Goal: Task Accomplishment & Management: Manage account settings

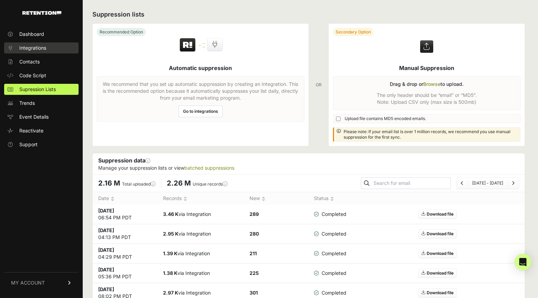
click at [31, 47] on span "Integrations" at bounding box center [32, 47] width 27 height 7
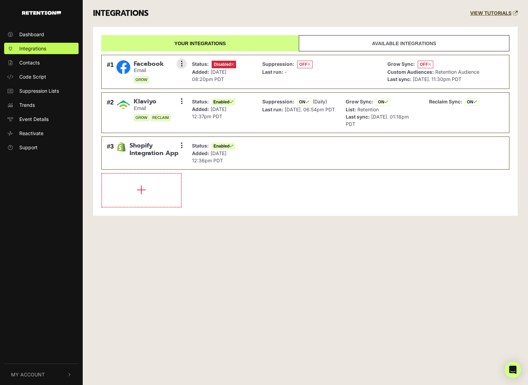
click at [192, 65] on strong "Status:" at bounding box center [200, 64] width 17 height 6
click at [337, 73] on div "Suppression: OFF Last run: -" at bounding box center [320, 72] width 122 height 27
click at [226, 63] on span "Disabled" at bounding box center [224, 65] width 24 height 8
click at [377, 73] on div "Suppression: OFF Last run: -" at bounding box center [320, 72] width 122 height 27
click at [475, 66] on p "Grow Sync: OFF" at bounding box center [433, 64] width 92 height 8
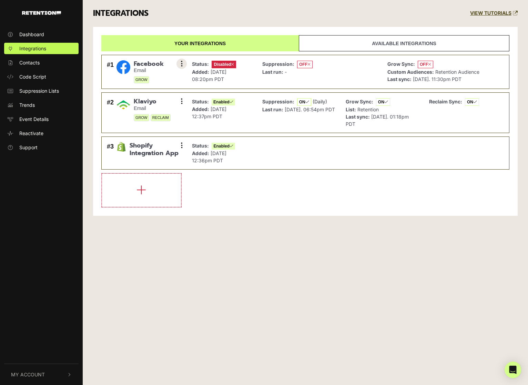
click at [182, 65] on icon at bounding box center [182, 63] width 2 height 7
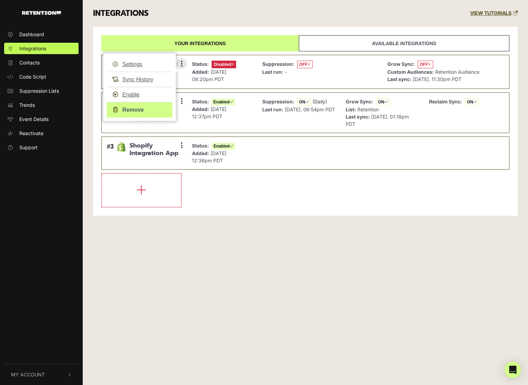
click at [129, 110] on link "Remove" at bounding box center [139, 110] width 65 height 16
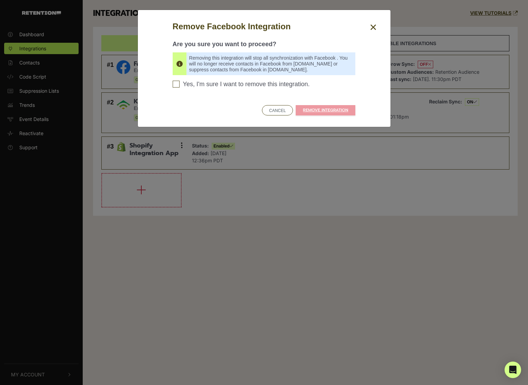
click at [175, 85] on input "Yes, I'm sure I want to remove this integration. Please confirm to continue" at bounding box center [176, 84] width 7 height 7
checkbox input "true"
click at [316, 112] on link "REMOVE INTEGRATION" at bounding box center [326, 110] width 60 height 10
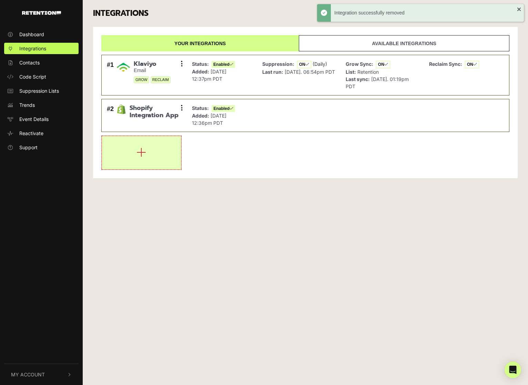
click at [142, 158] on button "button" at bounding box center [141, 152] width 79 height 33
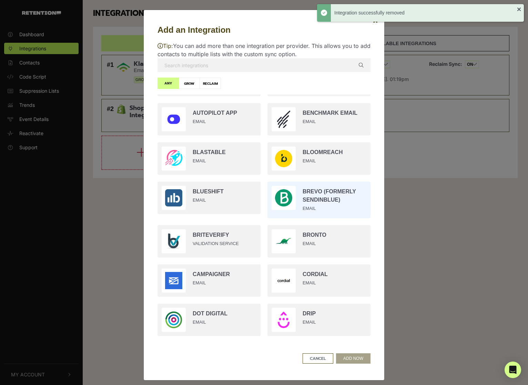
scroll to position [84, 0]
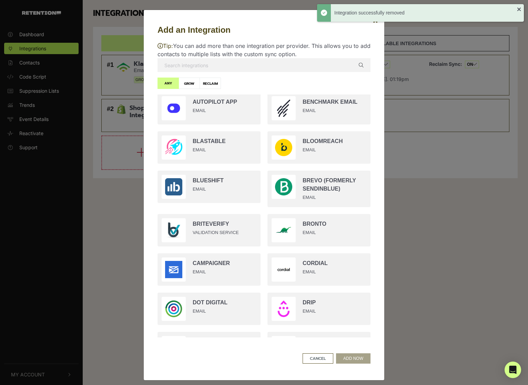
click at [205, 65] on input "text" at bounding box center [263, 65] width 213 height 14
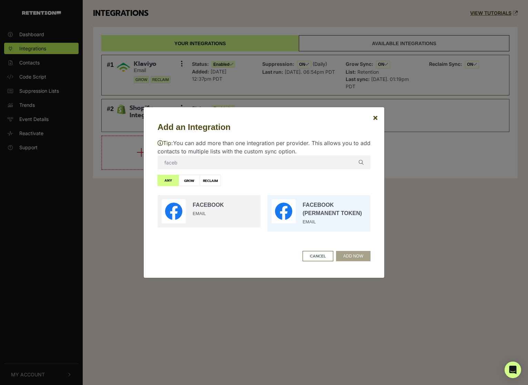
type input "faceb"
click at [312, 206] on input "radio" at bounding box center [319, 213] width 110 height 43
radio input "true"
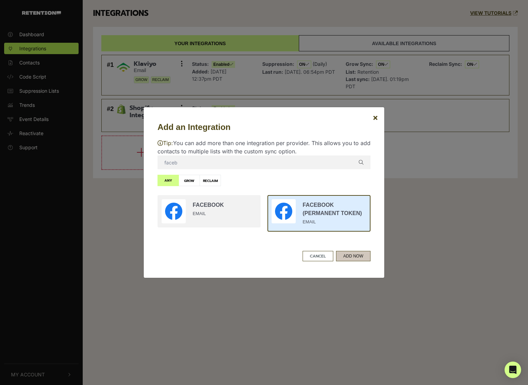
click at [357, 256] on button "ADD NOW" at bounding box center [353, 256] width 34 height 10
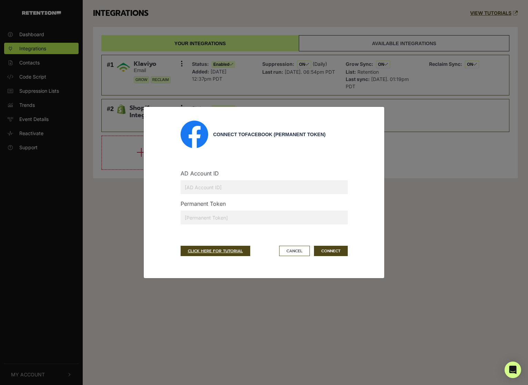
drag, startPoint x: 203, startPoint y: 185, endPoint x: 223, endPoint y: 188, distance: 19.8
click at [203, 185] on input "text" at bounding box center [264, 187] width 167 height 14
type input "490700322374446"
drag, startPoint x: 223, startPoint y: 218, endPoint x: 217, endPoint y: 221, distance: 6.2
click at [223, 218] on input "text" at bounding box center [264, 218] width 167 height 14
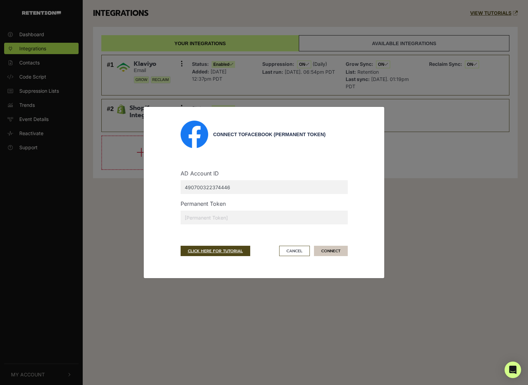
click at [340, 250] on button "CONNECT" at bounding box center [331, 251] width 34 height 10
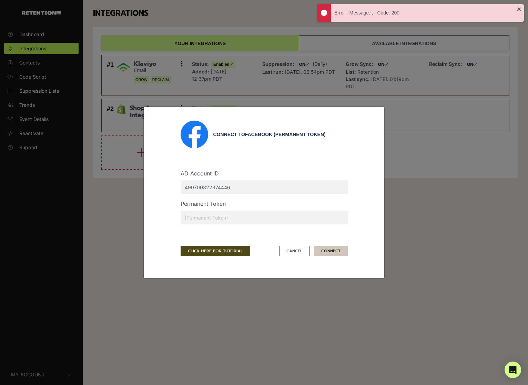
click at [342, 249] on button "CONNECT" at bounding box center [331, 251] width 34 height 10
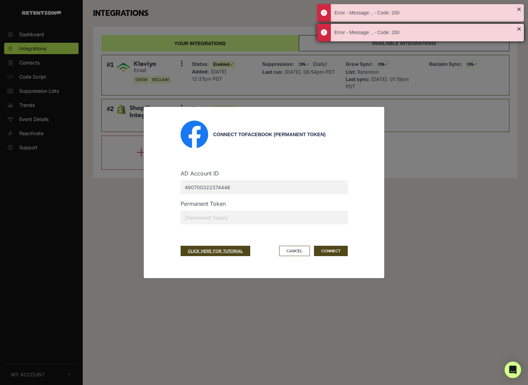
click at [518, 32] on div "Error - Message: , - Code: 200" at bounding box center [420, 33] width 207 height 18
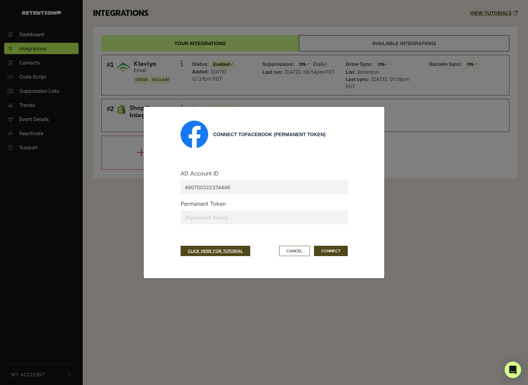
click at [264, 177] on div "AD Account ID 490700322374446" at bounding box center [263, 184] width 177 height 30
click at [250, 191] on input "490700322374446" at bounding box center [264, 187] width 167 height 14
drag, startPoint x: 245, startPoint y: 187, endPoint x: 142, endPoint y: 186, distance: 102.3
click at [142, 186] on div "Connect to Facebook (Permanent Token) AD Account ID 490700322374446 Permanent T…" at bounding box center [264, 192] width 528 height 385
paste input "help@addshoppers.com"
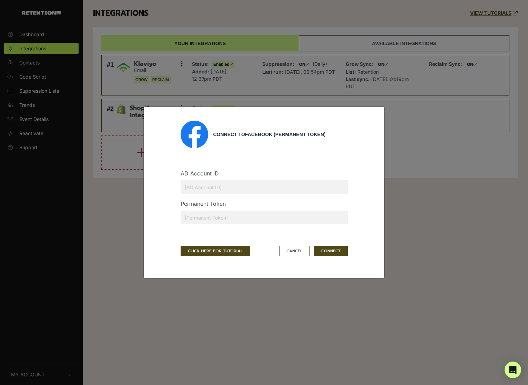
type input "help@addshoppers.com"
drag, startPoint x: 243, startPoint y: 191, endPoint x: 165, endPoint y: 184, distance: 77.5
click at [166, 184] on div "Connect to Facebook (Permanent Token) AD Account ID help@addshoppers.com Perman…" at bounding box center [263, 193] width 213 height 144
click at [241, 192] on input "text" at bounding box center [264, 187] width 167 height 14
paste input "490700322374446"
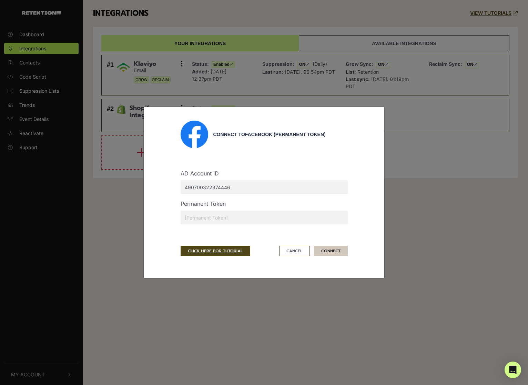
type input "490700322374446"
click at [336, 250] on button "CONNECT" at bounding box center [331, 251] width 34 height 10
click at [257, 216] on input "text" at bounding box center [264, 218] width 167 height 14
click at [296, 252] on button "Cancel" at bounding box center [294, 251] width 31 height 10
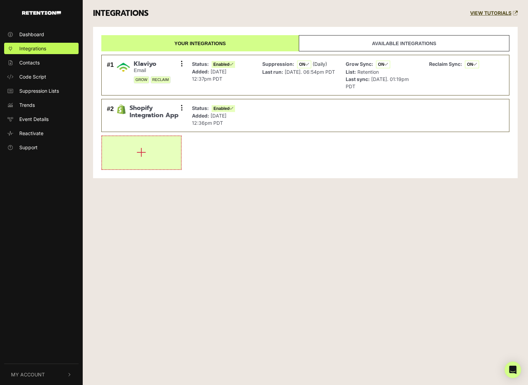
click at [137, 152] on icon "button" at bounding box center [141, 152] width 10 height 11
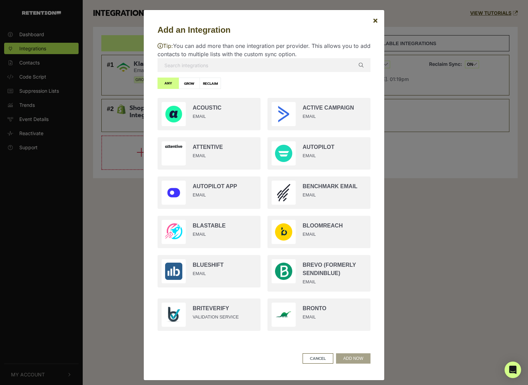
click at [190, 68] on input "text" at bounding box center [263, 65] width 213 height 14
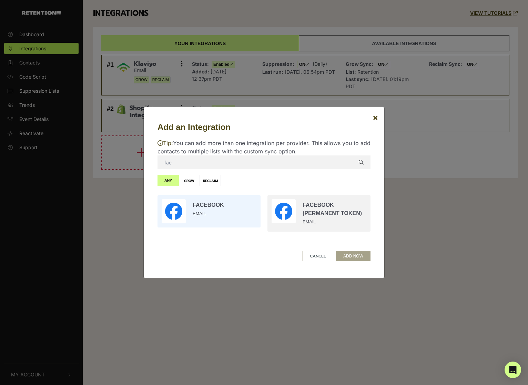
type input "fac"
click at [204, 207] on input "radio" at bounding box center [209, 211] width 110 height 39
radio input "true"
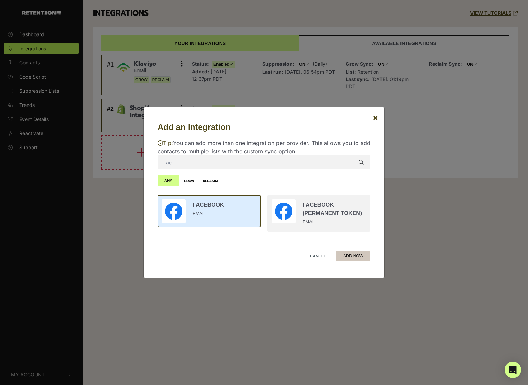
click at [348, 253] on button "ADD NOW" at bounding box center [353, 256] width 34 height 10
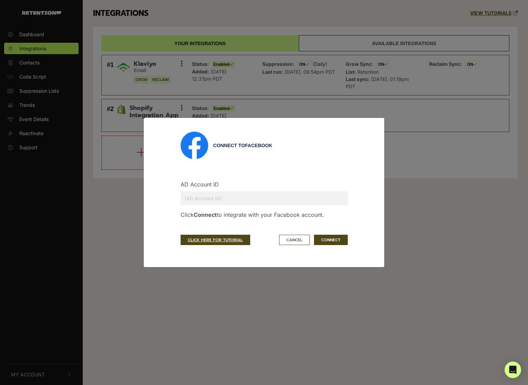
click at [197, 199] on input "text" at bounding box center [264, 198] width 167 height 14
paste input "490700322374446"
type input "490700322374446"
click at [340, 238] on button "CONNECT" at bounding box center [331, 240] width 34 height 10
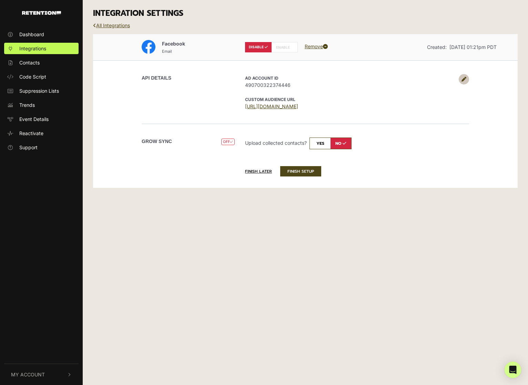
click at [226, 142] on span "OFF" at bounding box center [227, 142] width 13 height 7
click at [321, 143] on input "checkbox" at bounding box center [330, 143] width 42 height 12
checkbox input "true"
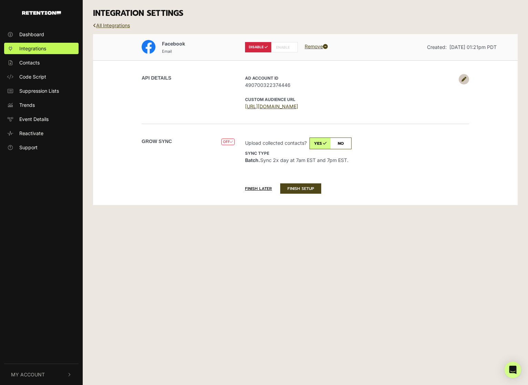
click at [285, 45] on label "ENABLE" at bounding box center [284, 47] width 27 height 10
radio input "false"
radio input "true"
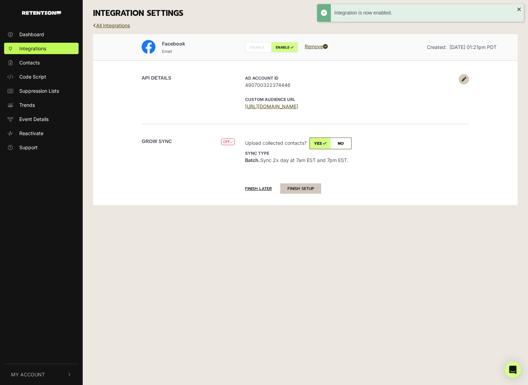
click at [304, 191] on button "FINISH SETUP" at bounding box center [300, 188] width 41 height 10
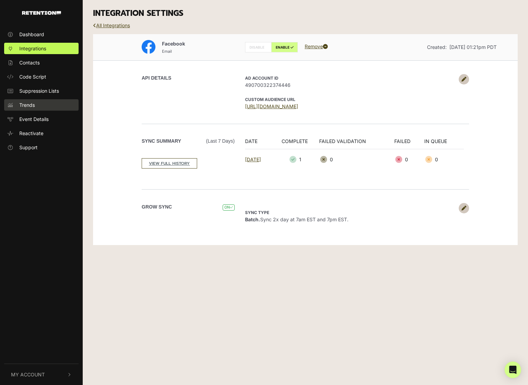
click at [37, 103] on link "Trends" at bounding box center [41, 104] width 74 height 11
click at [40, 101] on link "Trends" at bounding box center [41, 104] width 74 height 11
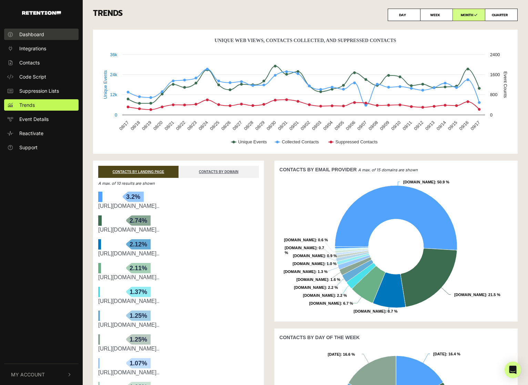
click at [52, 35] on link "Dashboard" at bounding box center [41, 34] width 74 height 11
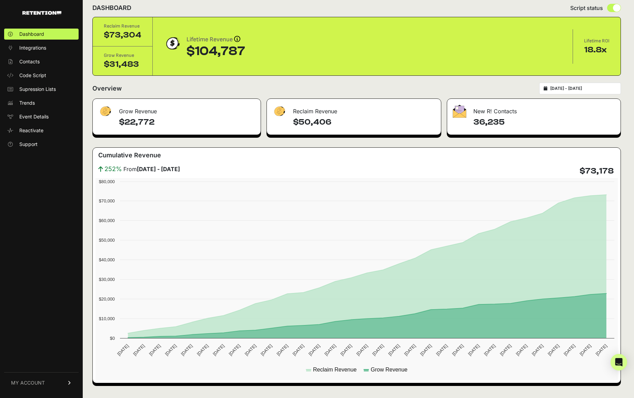
scroll to position [9, 0]
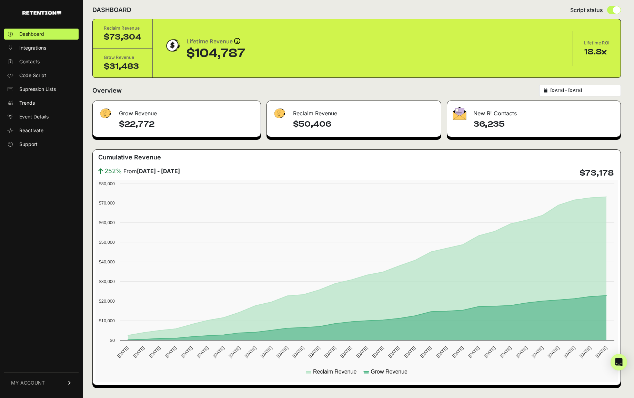
click at [528, 89] on input "[DATE] - [DATE]" at bounding box center [583, 91] width 66 height 6
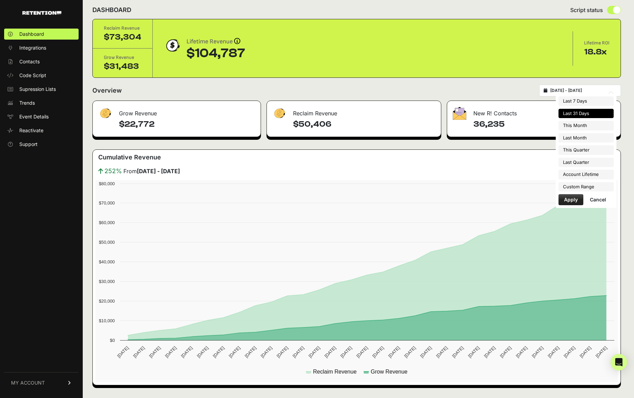
click at [528, 124] on li "This Month" at bounding box center [585, 126] width 55 height 10
type input "[DATE] - [DATE]"
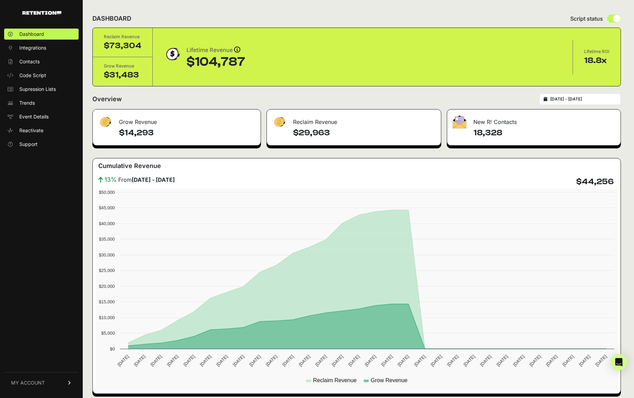
click at [578, 99] on input "[DATE] - [DATE]" at bounding box center [583, 99] width 66 height 6
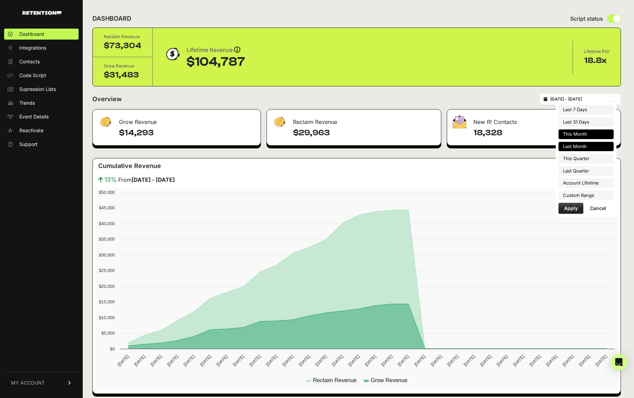
click at [577, 145] on li "Last Month" at bounding box center [585, 147] width 55 height 10
type input "2025-08-01 - 2025-08-31"
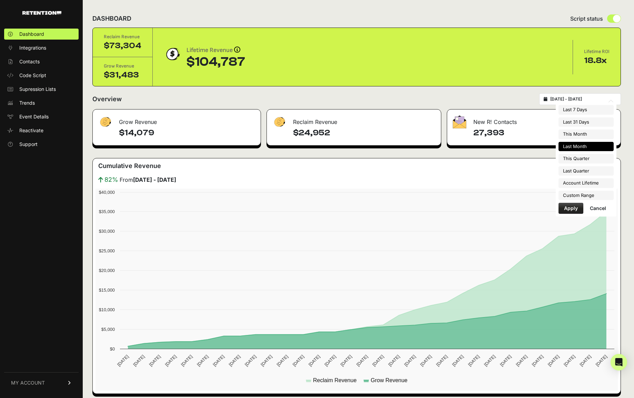
click at [569, 96] on input "[DATE] - [DATE]" at bounding box center [583, 99] width 66 height 6
click at [587, 182] on li "Account Lifetime" at bounding box center [585, 183] width 55 height 10
type input "[DATE] - [DATE]"
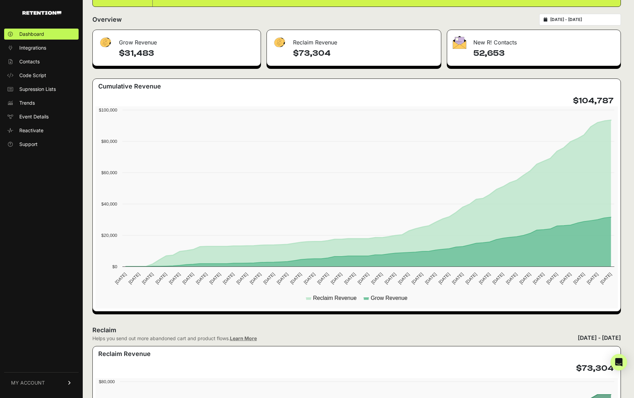
scroll to position [57, 0]
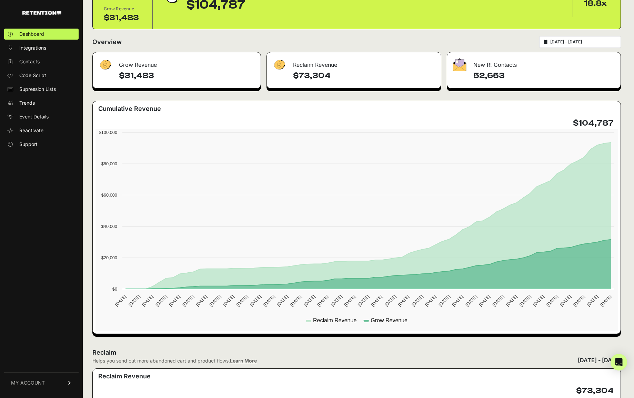
click at [572, 42] on input "[DATE] - [DATE]" at bounding box center [583, 42] width 66 height 6
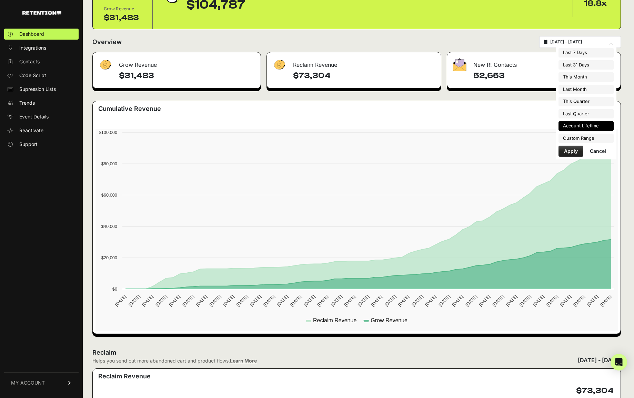
scroll to position [57, 0]
click at [564, 76] on li "This Month" at bounding box center [585, 78] width 55 height 10
type input "[DATE] - [DATE]"
